Goal: Answer question/provide support: Share knowledge or assist other users

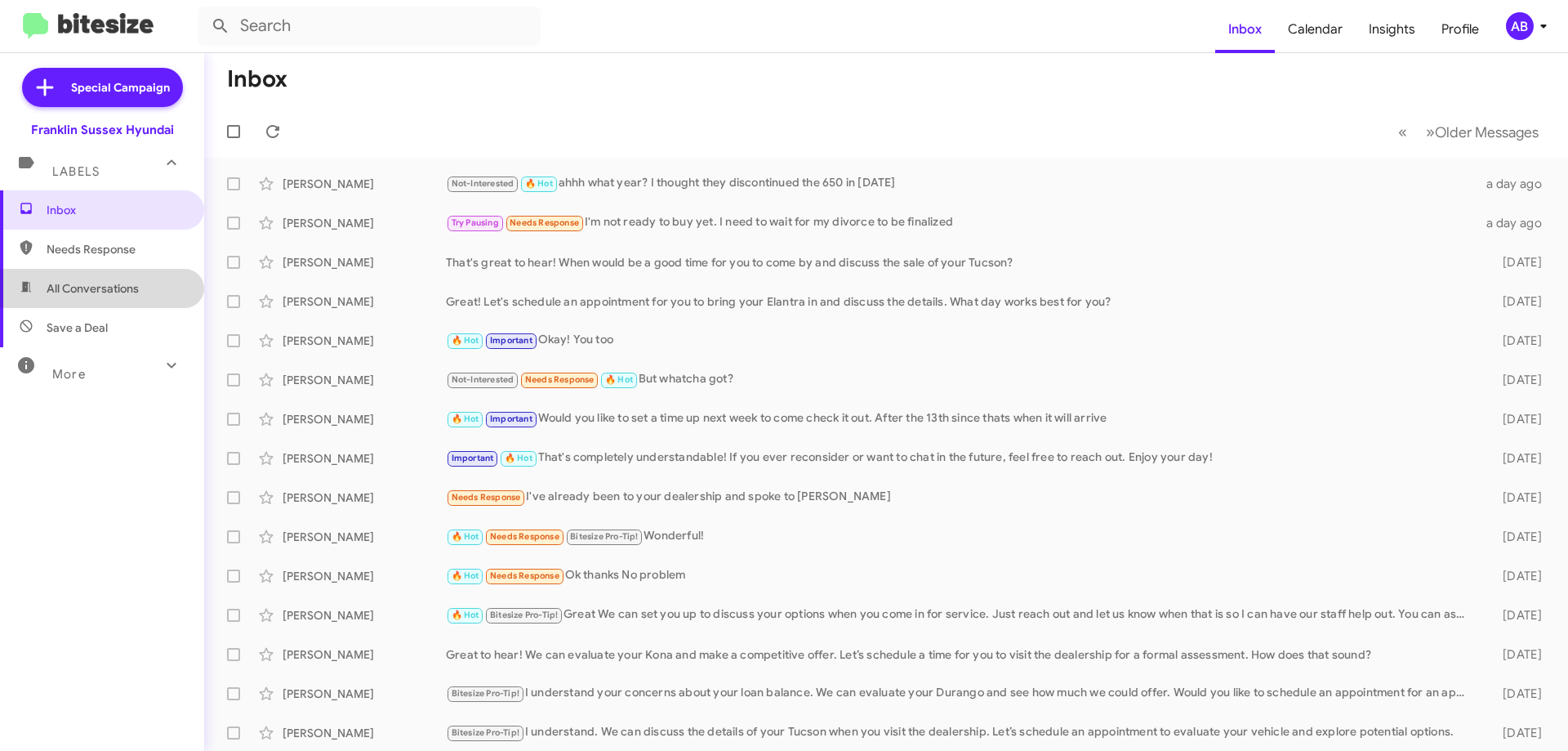
click at [154, 284] on span "All Conversations" at bounding box center [101, 288] width 204 height 39
type input "in:all-conversations"
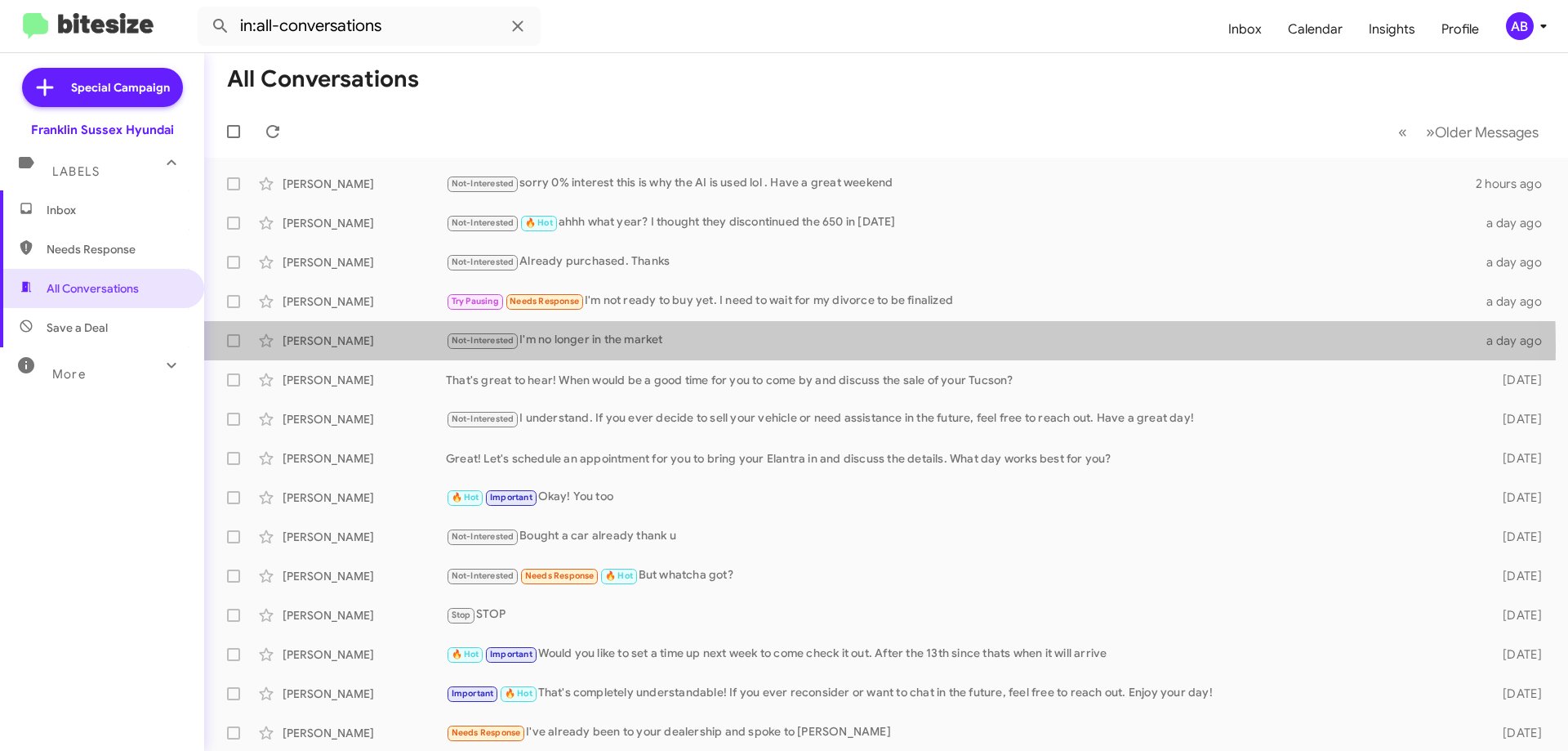
click at [613, 347] on div "Not-Interested I'm no longer in the market" at bounding box center [961, 340] width 1031 height 19
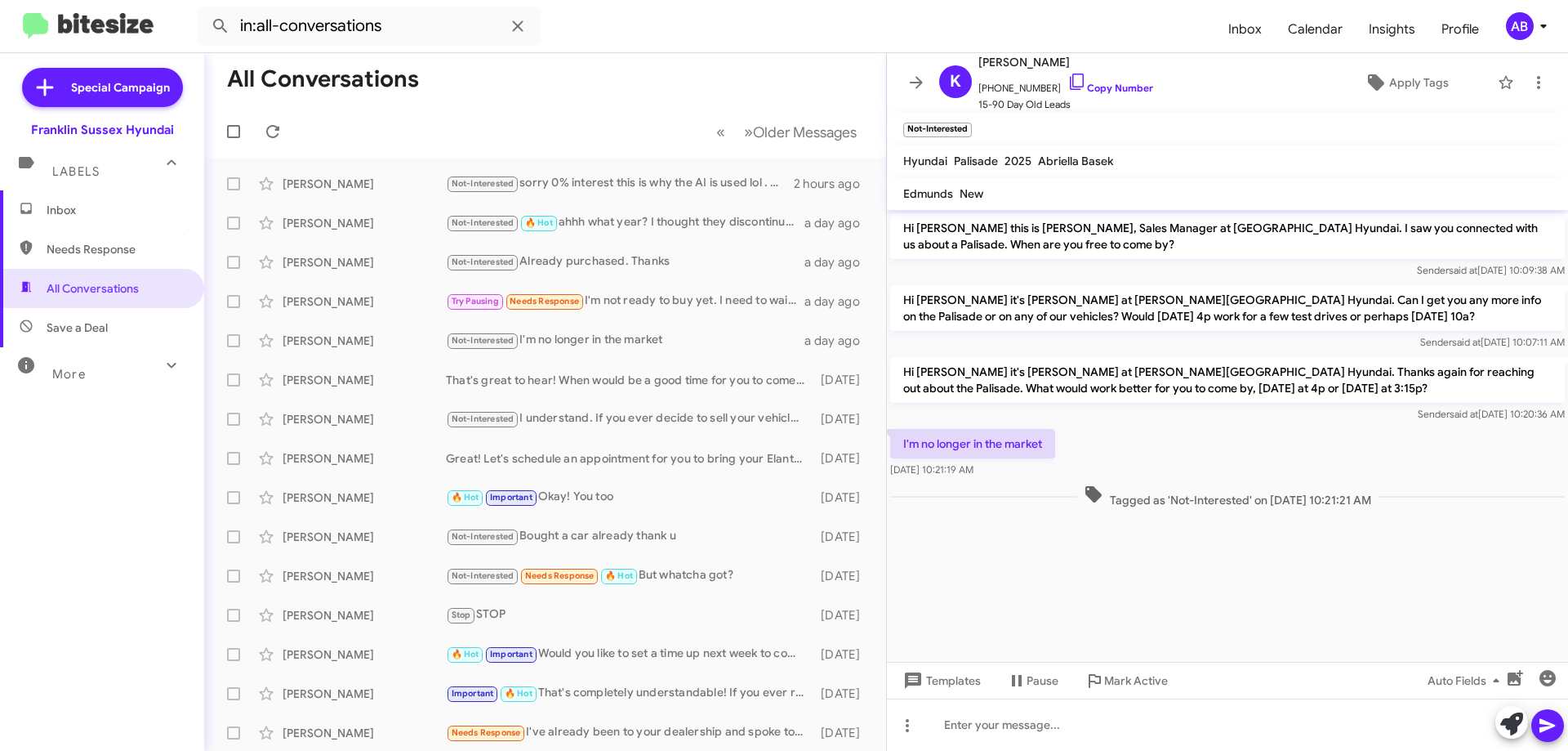
click at [913, 77] on icon at bounding box center [917, 83] width 20 height 20
